Goal: Task Accomplishment & Management: Complete application form

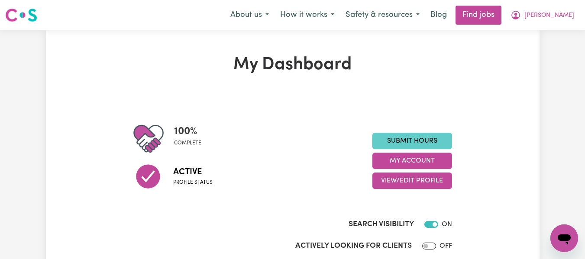
click at [404, 139] on link "Submit Hours" at bounding box center [412, 141] width 80 height 16
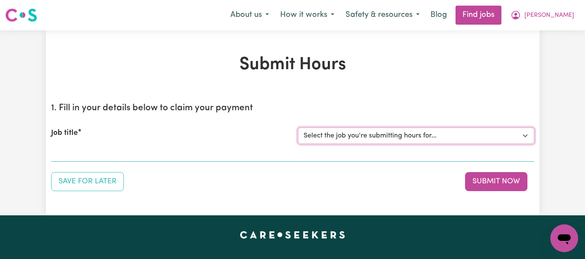
click at [400, 137] on select "Select the job you're submitting hours for... [[PERSON_NAME] (Han) Vu - NDIS Nu…" at bounding box center [416, 136] width 236 height 16
select select "2686"
click at [298, 128] on select "Select the job you're submitting hours for... [[PERSON_NAME] (Han) Vu - NDIS Nu…" at bounding box center [416, 136] width 236 height 16
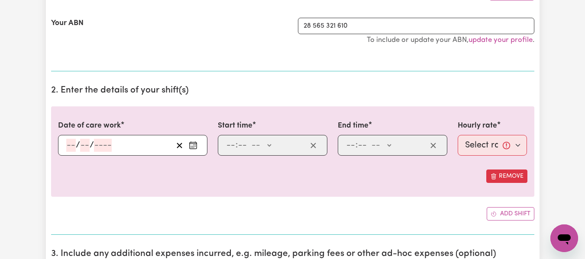
scroll to position [193, 0]
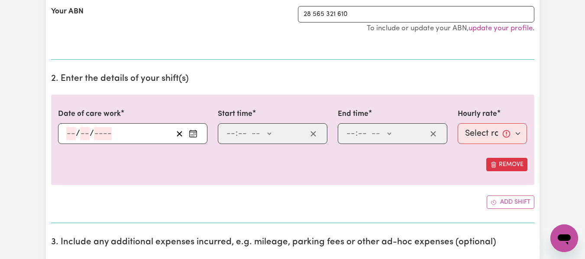
click at [70, 134] on input "number" at bounding box center [71, 133] width 10 height 13
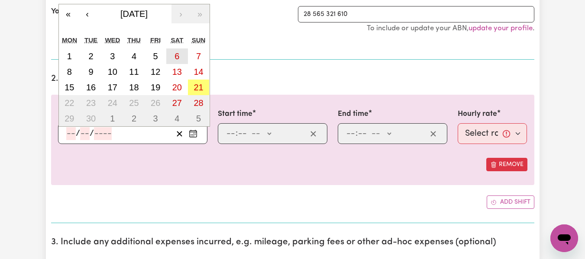
click at [183, 54] on button "6" at bounding box center [177, 56] width 22 height 16
type input "[DATE]"
type input "6"
type input "9"
type input "2025"
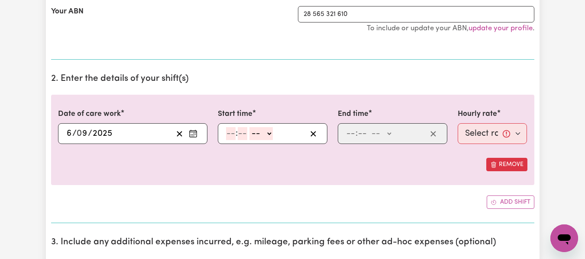
click at [234, 136] on input "number" at bounding box center [231, 133] width 10 height 13
type input "8"
type input "0"
click at [269, 134] on select "-- AM PM" at bounding box center [259, 133] width 23 height 13
select select "am"
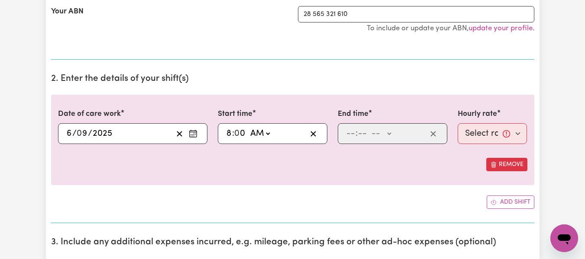
click at [248, 127] on select "-- AM PM" at bounding box center [259, 133] width 23 height 13
type input "08:00"
click at [352, 134] on input "number" at bounding box center [351, 133] width 10 height 13
type input "2"
type input "0"
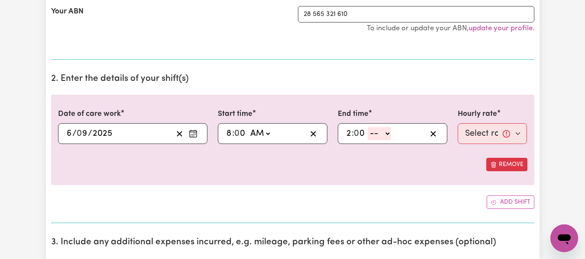
click at [388, 136] on select "-- AM PM" at bounding box center [379, 133] width 23 height 13
select select "pm"
click at [368, 127] on select "-- AM PM" at bounding box center [379, 133] width 23 height 13
type input "14:00"
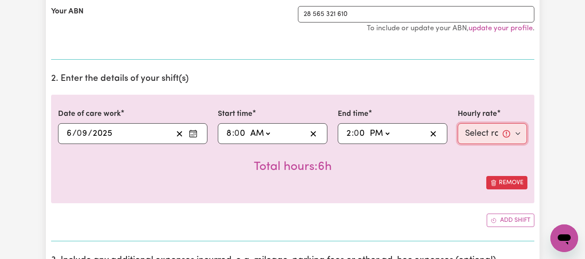
click at [487, 136] on select "Select rate... $55.25 (Weekday) $77.06 ([DATE]) $94.20 ([DATE]) $94.20 (Public …" at bounding box center [493, 133] width 70 height 21
select select "77.06-[DATE]"
click at [458, 123] on select "Select rate... $55.25 (Weekday) $77.06 ([DATE]) $94.20 ([DATE]) $94.20 (Public …" at bounding box center [493, 133] width 70 height 21
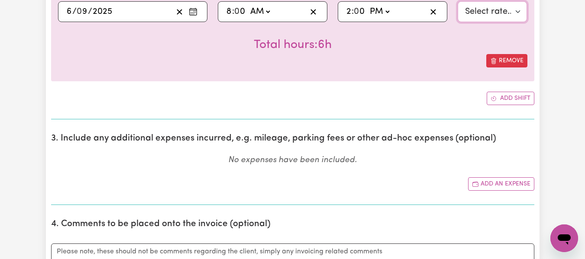
scroll to position [371, 0]
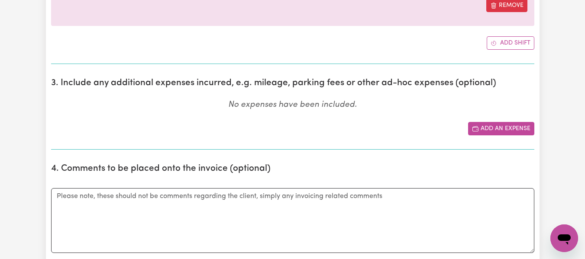
click at [512, 131] on button "Add an expense" at bounding box center [501, 128] width 66 height 13
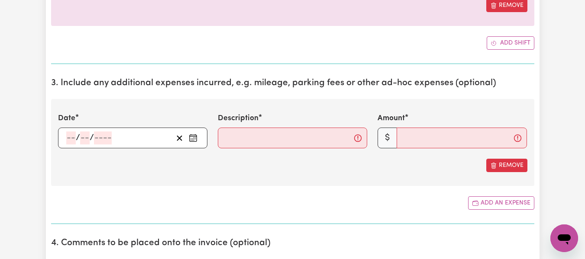
click at [76, 136] on span "/" at bounding box center [78, 138] width 4 height 10
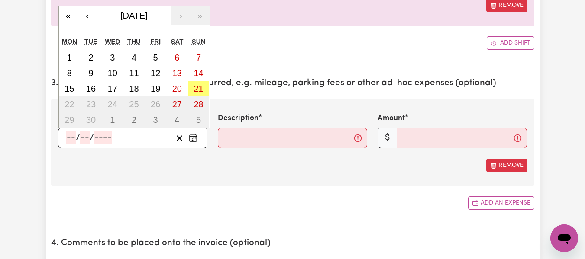
click at [71, 138] on input "number" at bounding box center [71, 138] width 10 height 13
click at [177, 64] on button "6" at bounding box center [177, 58] width 22 height 16
type input "[DATE]"
type input "6"
type input "9"
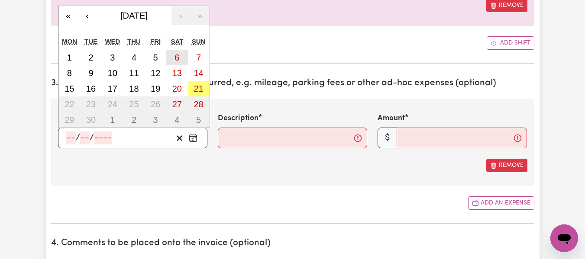
type input "2025"
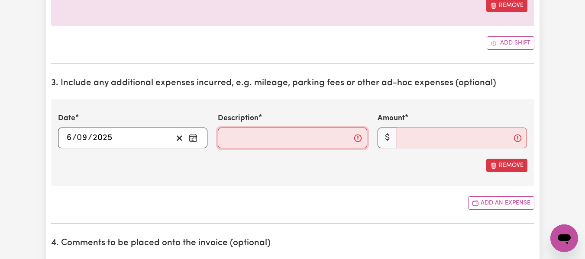
click at [252, 144] on input "Description" at bounding box center [292, 138] width 149 height 21
type input "travel from home to [GEOGRAPHIC_DATA][PERSON_NAME]"
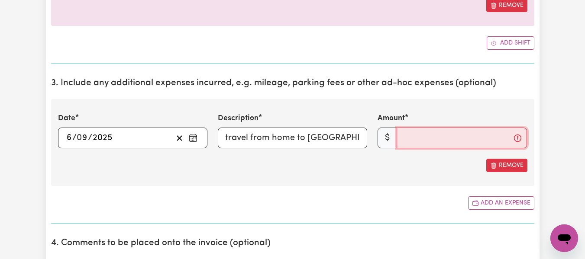
click at [417, 139] on input "Amount" at bounding box center [462, 138] width 130 height 21
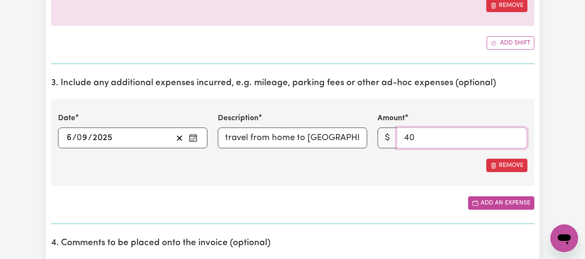
type input "40"
click at [498, 205] on button "Add an expense" at bounding box center [501, 203] width 66 height 13
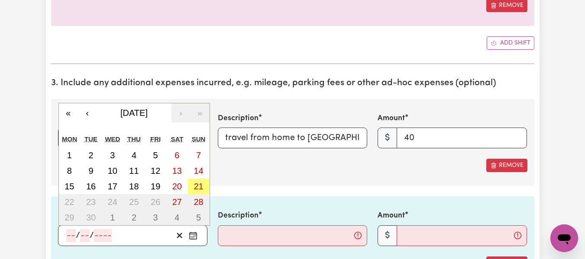
click at [68, 236] on input "number" at bounding box center [71, 236] width 10 height 13
click at [267, 185] on div "Date [DATE] 6 / 0 9 / 2025 « ‹ [DATE] › » Mon Tue Wed Thu Fri Sat Sun 1 2 3 4 5…" at bounding box center [292, 142] width 483 height 87
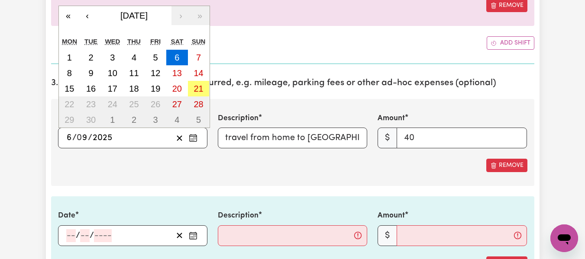
click at [69, 141] on input "6" at bounding box center [69, 138] width 6 height 13
click at [174, 77] on abbr "13" at bounding box center [177, 73] width 10 height 10
type input "[DATE]"
type input "13"
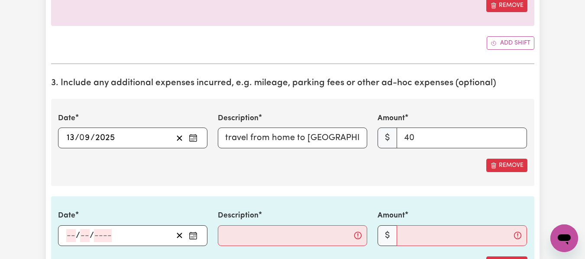
click at [67, 236] on input "number" at bounding box center [71, 236] width 10 height 13
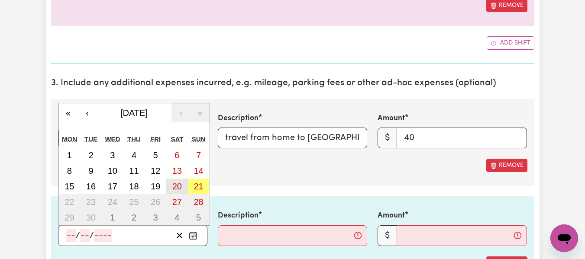
click at [180, 187] on abbr "20" at bounding box center [177, 187] width 10 height 10
type input "[DATE]"
type input "20"
type input "9"
type input "2025"
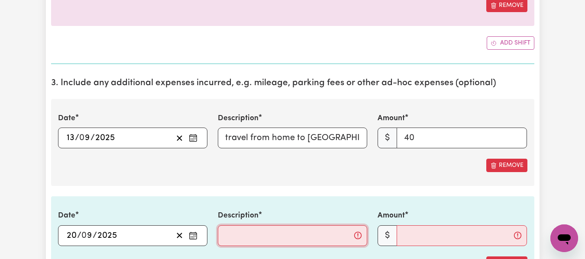
click at [232, 236] on input "Description" at bounding box center [292, 236] width 149 height 21
type input "travel from home to [GEOGRAPHIC_DATA][PERSON_NAME]"
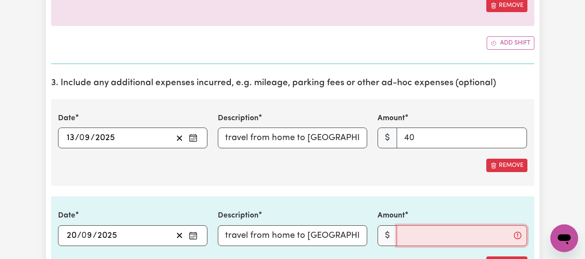
click at [420, 232] on input "Amount" at bounding box center [462, 236] width 130 height 21
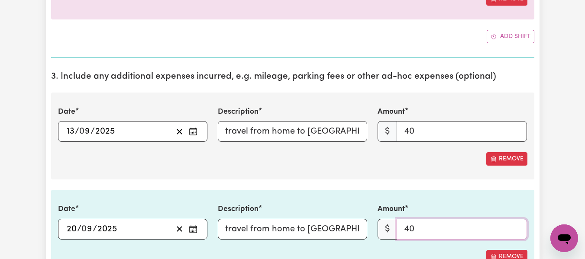
scroll to position [364, 0]
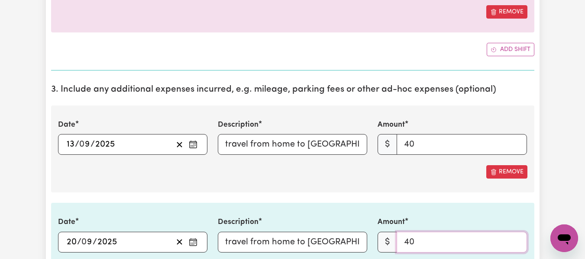
type input "40"
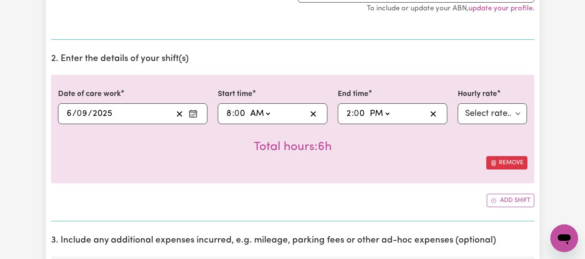
scroll to position [207, 0]
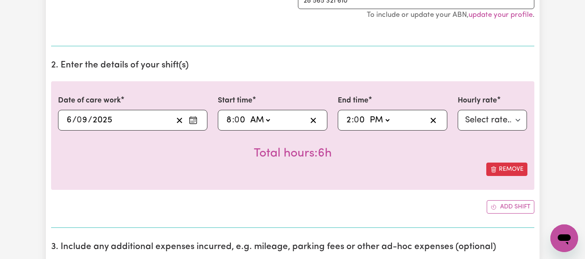
click at [69, 123] on div "[DATE] 6 / 0 9 / 2025 « ‹ [DATE] › » Mon Tue Wed Thu Fri Sat Sun 1 2 3 4 5 6 7 …" at bounding box center [132, 120] width 149 height 21
click at [205, 184] on div "Date of care work [DATE] 6 / 0 9 / 2025 « ‹ [DATE] › » Mon Tue Wed Thu Fri Sat …" at bounding box center [292, 135] width 483 height 109
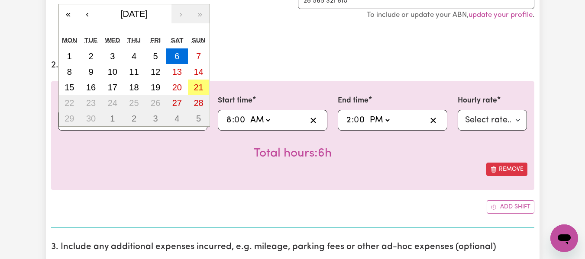
click at [69, 122] on div "[DATE] 6 / 0 9 / 2025 « ‹ [DATE] › » Mon Tue Wed Thu Fri Sat Sun 1 2 3 4 5 6 7 …" at bounding box center [132, 120] width 149 height 21
click at [69, 74] on abbr "8" at bounding box center [69, 72] width 5 height 10
type input "[DATE]"
type input "8"
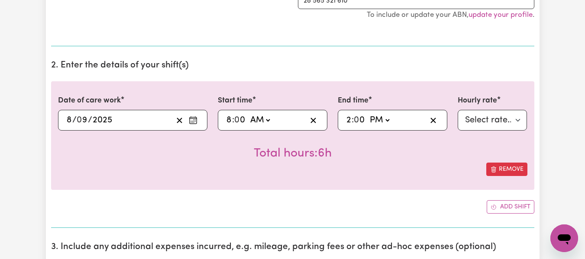
click at [227, 120] on input "8" at bounding box center [229, 120] width 6 height 13
type input "6"
type input "06:00"
click at [258, 123] on select "AM PM" at bounding box center [259, 120] width 23 height 13
select select "pm"
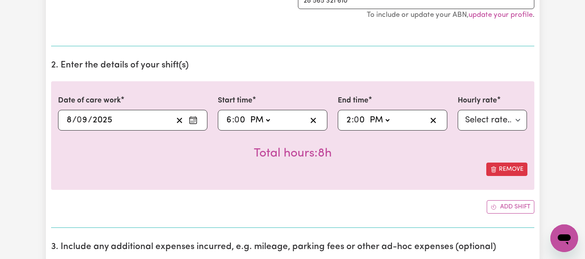
click at [248, 114] on select "AM PM" at bounding box center [259, 120] width 23 height 13
type input "18:00"
click at [357, 120] on input "0" at bounding box center [359, 120] width 11 height 13
click at [349, 120] on input "2" at bounding box center [349, 120] width 6 height 13
type input "13:00"
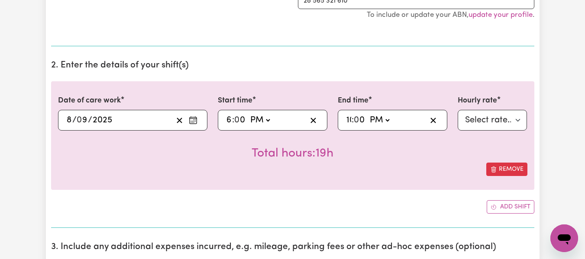
type input "10"
type input "22:00"
click at [499, 118] on select "Select rate... $55.25 (Weekday) $77.06 ([DATE]) $94.20 ([DATE]) $94.20 (Public …" at bounding box center [493, 120] width 70 height 21
select select "55.25-Weekday"
click at [458, 110] on select "Select rate... $55.25 (Weekday) $77.06 ([DATE]) $94.20 ([DATE]) $94.20 (Public …" at bounding box center [493, 120] width 70 height 21
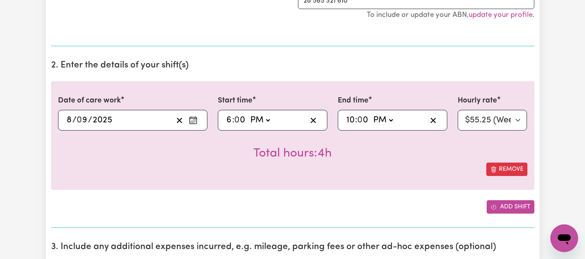
click at [504, 207] on button "Add shift" at bounding box center [511, 206] width 48 height 13
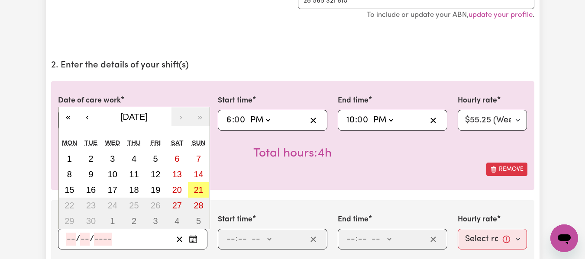
click at [73, 239] on input "number" at bounding box center [71, 239] width 10 height 13
click at [178, 179] on abbr "13" at bounding box center [177, 175] width 10 height 10
type input "[DATE]"
type input "13"
type input "9"
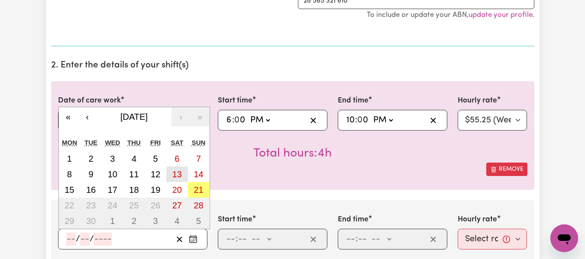
type input "2025"
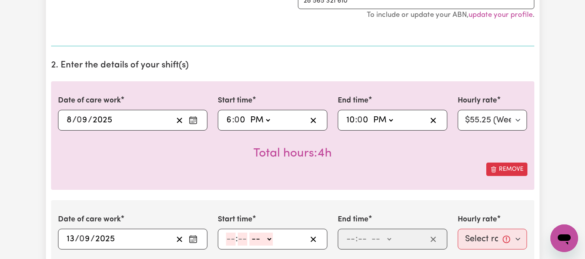
click at [231, 240] on input "number" at bounding box center [231, 239] width 10 height 13
type input "8"
type input "0"
click at [268, 241] on select "-- AM PM" at bounding box center [259, 239] width 23 height 13
select select "am"
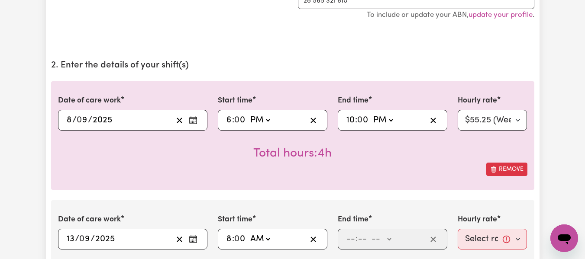
click at [248, 233] on select "-- AM PM" at bounding box center [259, 239] width 23 height 13
type input "08:00"
click at [352, 238] on input "number" at bounding box center [351, 239] width 10 height 13
type input "2"
type input "0"
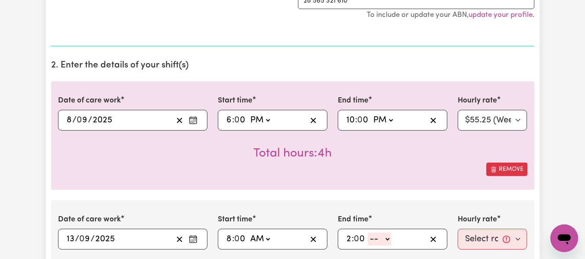
click at [387, 245] on select "-- AM PM" at bounding box center [379, 239] width 23 height 13
select select "pm"
click at [368, 233] on select "-- AM PM" at bounding box center [379, 239] width 23 height 13
type input "14:00"
click at [467, 242] on select "Select rate... $55.25 (Weekday) $77.06 ([DATE]) $94.20 ([DATE]) $94.20 (Public …" at bounding box center [493, 239] width 70 height 21
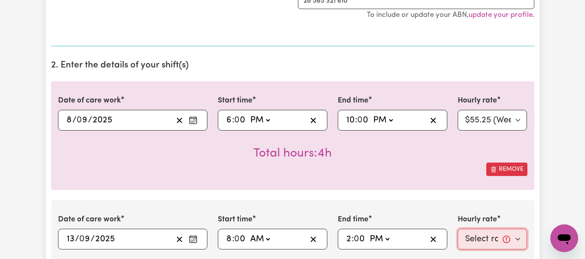
select select "77.06-[DATE]"
click at [458, 229] on select "Select rate... $55.25 (Weekday) $77.06 ([DATE]) $94.20 ([DATE]) $94.20 (Public …" at bounding box center [493, 239] width 70 height 21
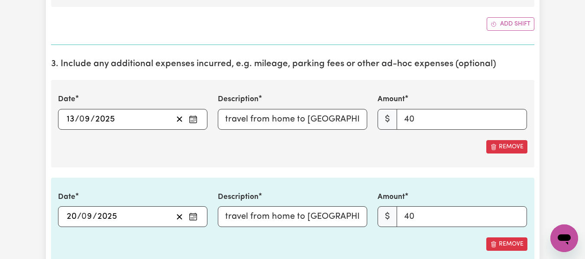
scroll to position [529, 0]
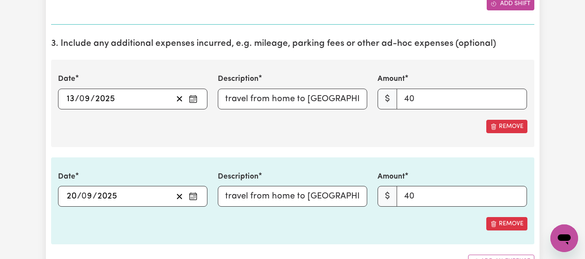
click at [517, 8] on button "Add shift" at bounding box center [511, 3] width 48 height 13
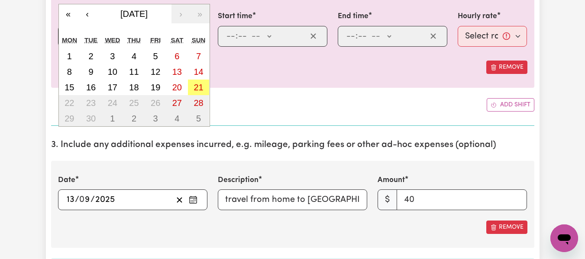
click at [68, 36] on div "/ / « ‹ [DATE] › » Mon Tue Wed Thu Fri Sat Sun 1 2 3 4 5 6 7 8 9 10 11 12 13 14…" at bounding box center [132, 36] width 149 height 21
click at [68, 85] on abbr "15" at bounding box center [70, 88] width 10 height 10
type input "[DATE]"
type input "15"
type input "9"
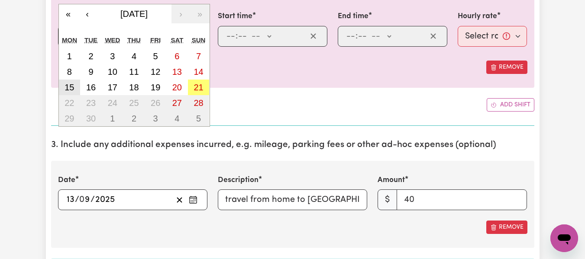
type input "2025"
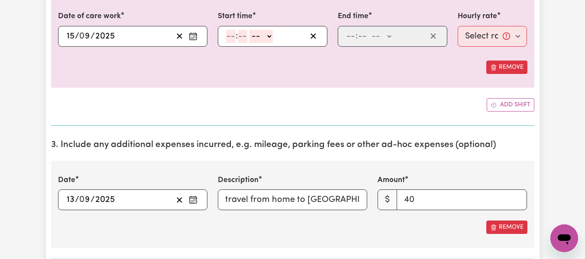
click at [232, 39] on input "number" at bounding box center [231, 36] width 10 height 13
type input "6"
type input "0"
drag, startPoint x: 268, startPoint y: 38, endPoint x: 266, endPoint y: 42, distance: 4.5
click at [267, 41] on select "-- AM PM" at bounding box center [259, 36] width 23 height 13
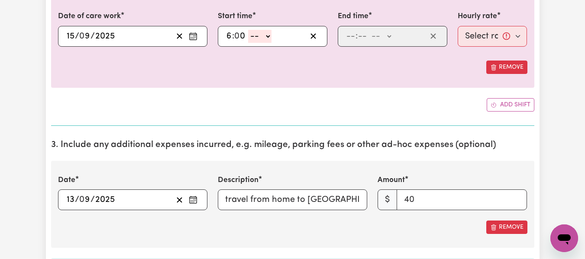
select select "pm"
click at [248, 30] on select "-- AM PM" at bounding box center [259, 36] width 23 height 13
type input "18:00"
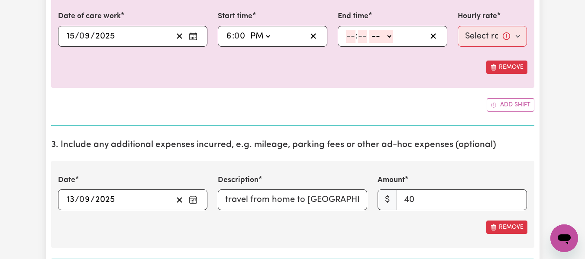
click at [357, 38] on span ":" at bounding box center [357, 37] width 2 height 10
click at [349, 38] on input "number" at bounding box center [351, 36] width 10 height 13
type input "2"
type input "0"
click at [385, 40] on select "-- AM PM" at bounding box center [379, 36] width 23 height 13
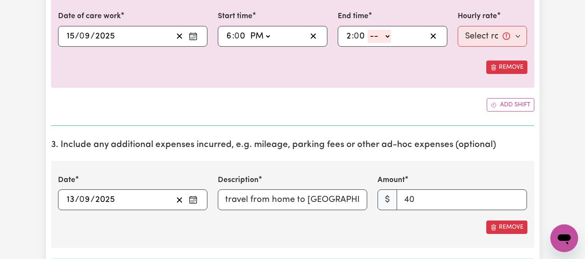
select select "pm"
click at [368, 30] on select "-- AM PM" at bounding box center [379, 36] width 23 height 13
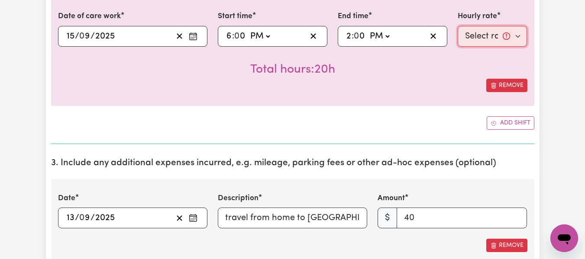
click at [492, 40] on select "Select rate... $55.25 (Weekday) $77.06 ([DATE]) $94.20 ([DATE]) $94.20 (Public …" at bounding box center [493, 36] width 70 height 21
click at [75, 39] on span "/" at bounding box center [77, 37] width 4 height 10
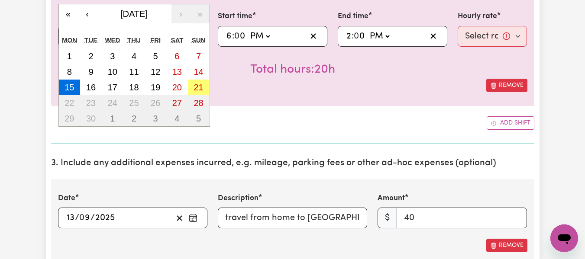
click at [72, 39] on div "[DATE] 15 / 0 9 / 2025 « ‹ [DATE] › » Mon Tue Wed Thu Fri Sat Sun 1 2 3 4 5 6 7…" at bounding box center [132, 36] width 149 height 21
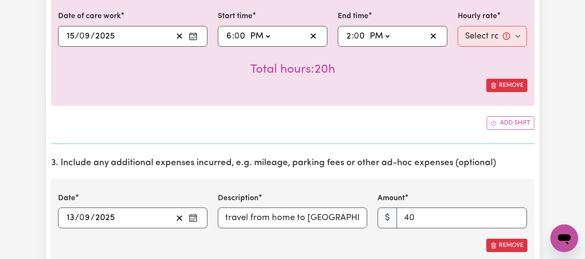
click at [229, 37] on input "6" at bounding box center [229, 36] width 6 height 13
click at [357, 39] on input "0" at bounding box center [359, 36] width 11 height 13
click at [349, 36] on input "2" at bounding box center [349, 36] width 6 height 13
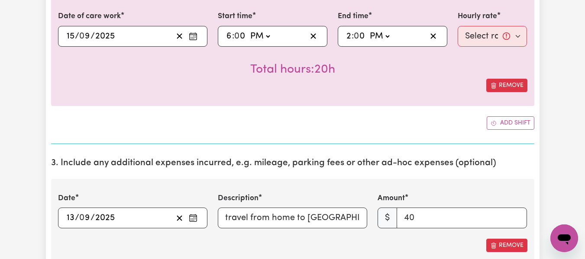
type input "13:00"
type input "1"
type input "22:00"
type input "10"
click at [467, 34] on select "Select rate... $55.25 (Weekday) $77.06 ([DATE]) $94.20 ([DATE]) $94.20 (Public …" at bounding box center [493, 36] width 70 height 21
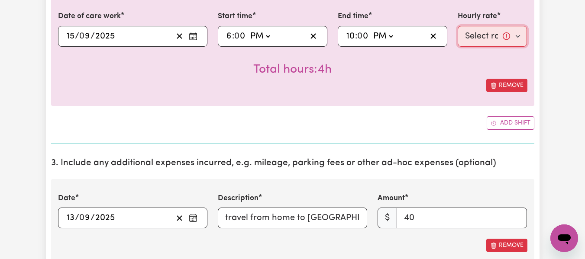
select select "55.25-Weekday"
click at [458, 26] on select "Select rate... $55.25 (Weekday) $77.06 ([DATE]) $94.20 ([DATE]) $94.20 (Public …" at bounding box center [493, 36] width 70 height 21
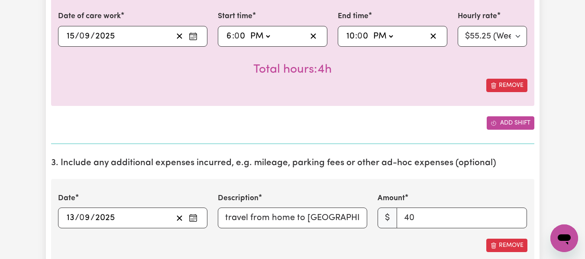
click at [498, 121] on button "Add shift" at bounding box center [511, 122] width 48 height 13
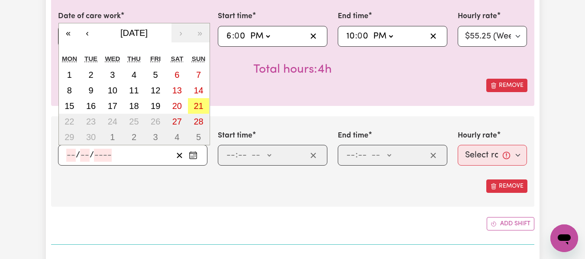
click at [66, 156] on input "number" at bounding box center [71, 155] width 10 height 13
click at [173, 107] on abbr "20" at bounding box center [177, 106] width 10 height 10
type input "[DATE]"
type input "20"
type input "9"
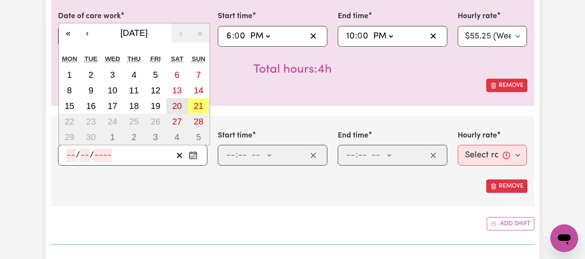
type input "2025"
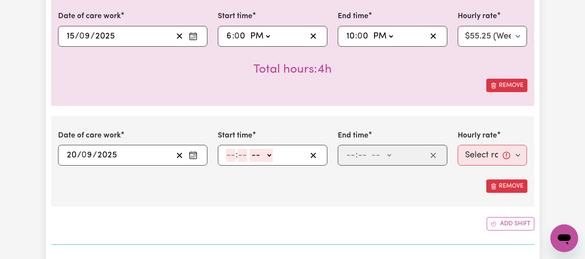
click at [228, 154] on input "number" at bounding box center [231, 155] width 10 height 13
type input "8"
type input "0"
click at [267, 155] on select "-- AM PM" at bounding box center [259, 155] width 23 height 13
select select "am"
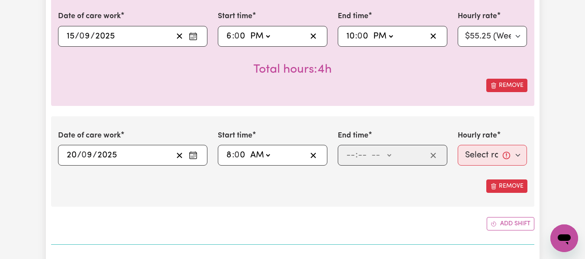
click at [248, 149] on select "-- AM PM" at bounding box center [259, 155] width 23 height 13
type input "08:00"
click at [347, 157] on input "number" at bounding box center [351, 155] width 10 height 13
type input "2"
type input "0"
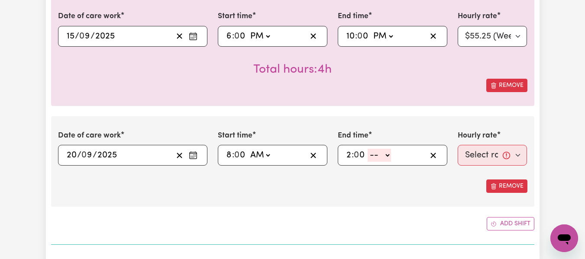
click at [386, 155] on select "-- AM PM" at bounding box center [379, 155] width 23 height 13
select select "pm"
click at [368, 149] on select "-- AM PM" at bounding box center [379, 155] width 23 height 13
type input "14:00"
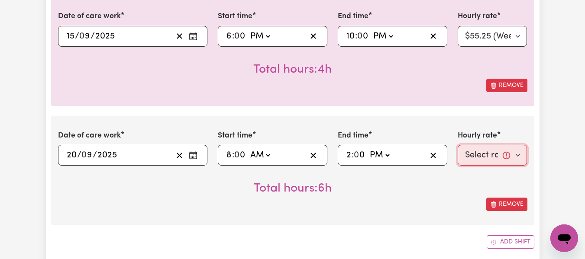
click at [469, 160] on select "Select rate... $55.25 (Weekday) $77.06 ([DATE]) $94.20 ([DATE]) $94.20 (Public …" at bounding box center [493, 155] width 70 height 21
select select "77.06-[DATE]"
click at [458, 145] on select "Select rate... $55.25 (Weekday) $77.06 ([DATE]) $94.20 ([DATE]) $94.20 (Public …" at bounding box center [493, 155] width 70 height 21
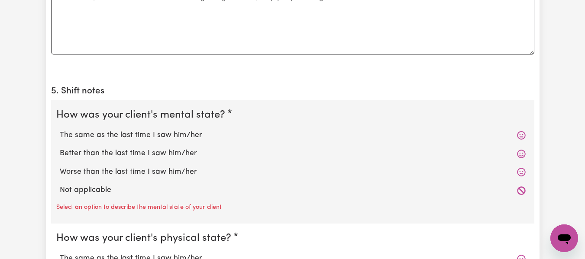
scroll to position [1138, 0]
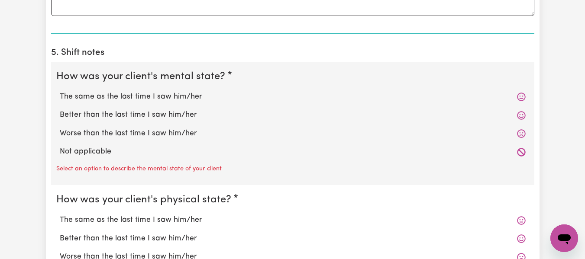
drag, startPoint x: 153, startPoint y: 96, endPoint x: 155, endPoint y: 90, distance: 5.8
click at [155, 96] on label "The same as the last time I saw him/her" at bounding box center [293, 96] width 466 height 11
click at [60, 91] on input "The same as the last time I saw him/her" at bounding box center [59, 91] width 0 height 0
radio input "true"
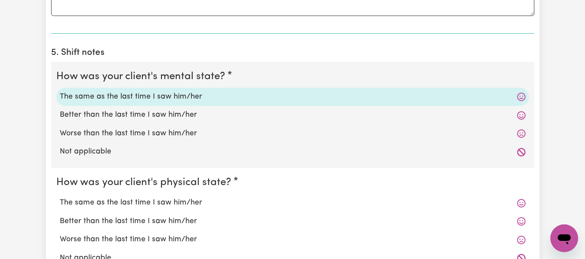
click at [142, 207] on label "The same as the last time I saw him/her" at bounding box center [293, 202] width 466 height 11
click at [60, 197] on input "The same as the last time I saw him/her" at bounding box center [59, 197] width 0 height 0
radio input "true"
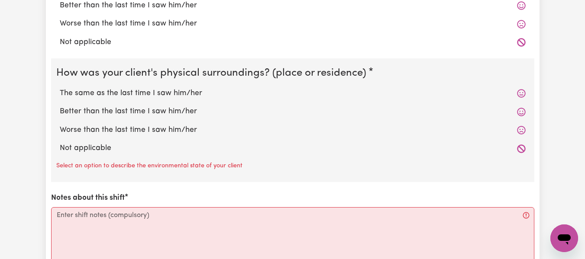
scroll to position [1358, 0]
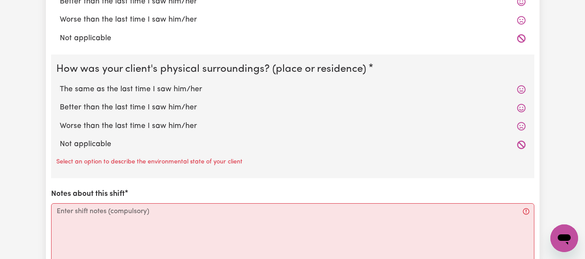
click at [188, 92] on label "The same as the last time I saw him/her" at bounding box center [293, 89] width 466 height 11
click at [60, 84] on input "The same as the last time I saw him/her" at bounding box center [59, 84] width 0 height 0
radio input "true"
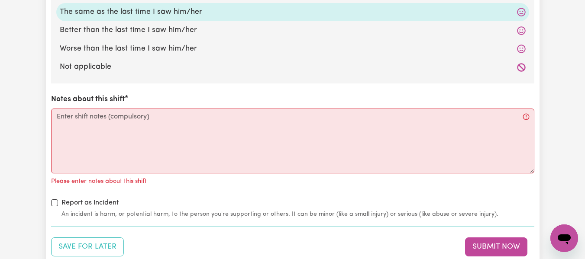
scroll to position [1439, 0]
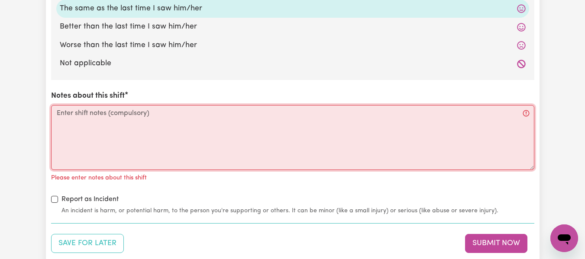
click at [219, 122] on textarea "Notes about this shift" at bounding box center [292, 137] width 483 height 65
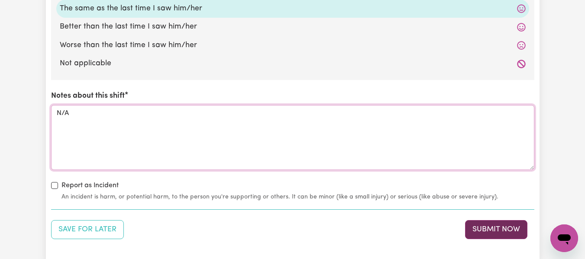
type textarea "N/A"
click at [485, 233] on button "Submit Now" at bounding box center [496, 229] width 62 height 19
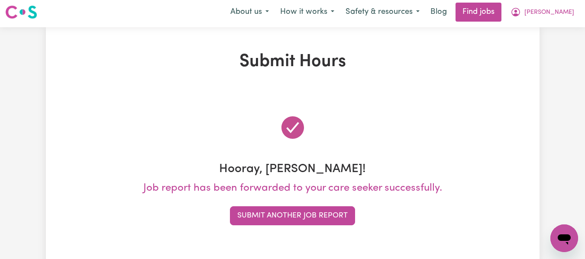
scroll to position [0, 0]
